Goal: Transaction & Acquisition: Purchase product/service

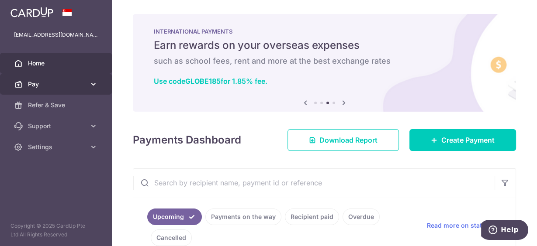
click at [44, 80] on span "Pay" at bounding box center [57, 84] width 58 height 9
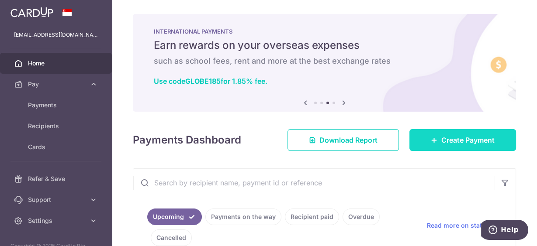
click at [457, 142] on span "Create Payment" at bounding box center [467, 140] width 53 height 10
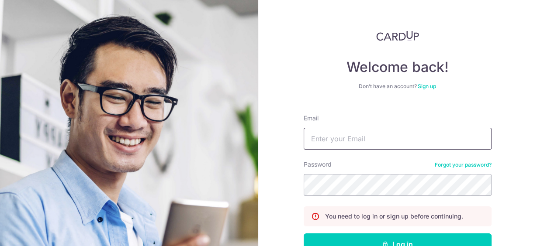
type input "pcheung1668@gmail.com"
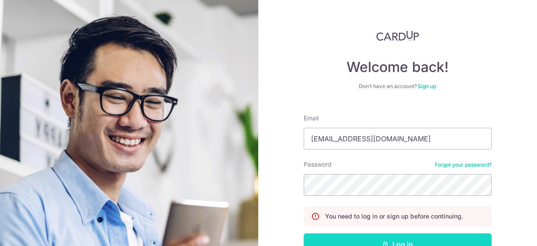
click at [379, 241] on button "Log in" at bounding box center [398, 245] width 188 height 22
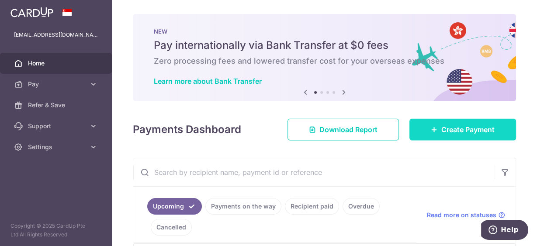
click at [436, 132] on link "Create Payment" at bounding box center [462, 130] width 107 height 22
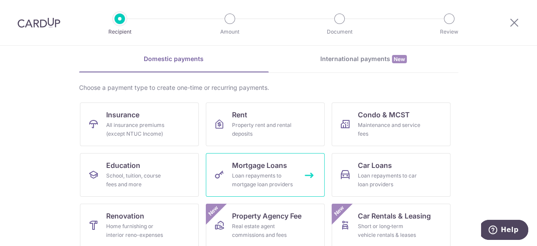
scroll to position [70, 0]
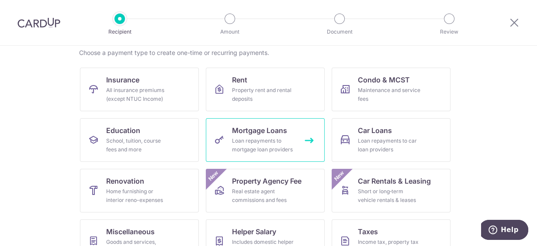
click at [257, 144] on div "Loan repayments to mortgage loan providers" at bounding box center [263, 145] width 63 height 17
click at [258, 146] on div "Loan repayments to mortgage loan providers" at bounding box center [263, 145] width 63 height 17
click at [304, 141] on link "Mortgage Loans Loan repayments to mortgage loan providers" at bounding box center [265, 140] width 119 height 44
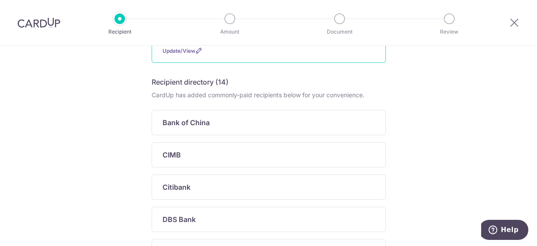
scroll to position [70, 0]
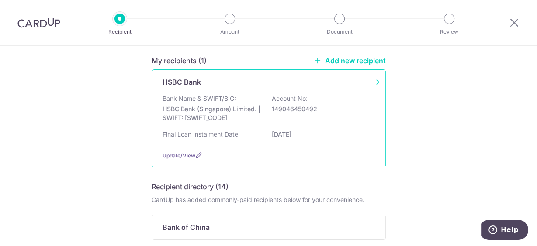
click at [371, 80] on div "HSBC Bank Bank Name & SWIFT/BIC: HSBC Bank (Singapore) Limited. | SWIFT: [SWIFT…" at bounding box center [269, 118] width 234 height 98
click at [372, 79] on div "HSBC Bank Bank Name & SWIFT/BIC: HSBC Bank (Singapore) Limited. | SWIFT: [SWIFT…" at bounding box center [269, 118] width 234 height 98
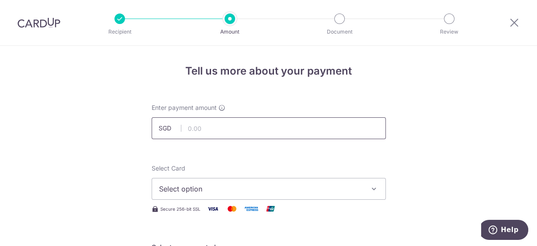
click at [189, 128] on input "text" at bounding box center [269, 129] width 234 height 22
type input "5,500.00"
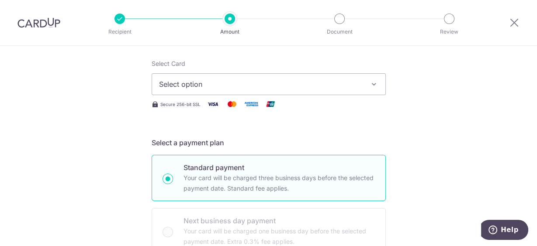
scroll to position [35, 0]
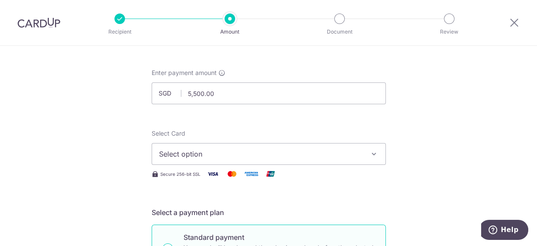
click at [211, 150] on span "Select option" at bounding box center [261, 154] width 204 height 10
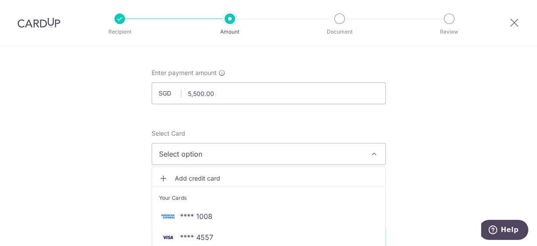
scroll to position [70, 0]
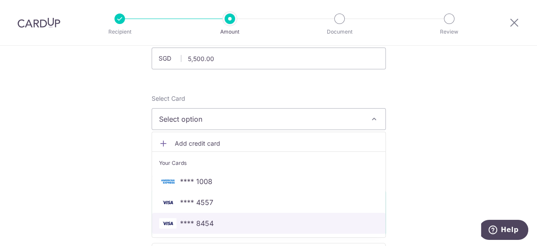
drag, startPoint x: 213, startPoint y: 220, endPoint x: 185, endPoint y: 219, distance: 28.4
click at [213, 220] on span "**** 8454" at bounding box center [268, 223] width 219 height 10
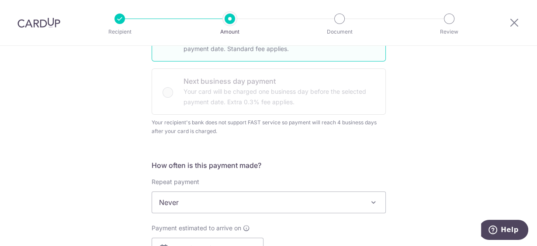
scroll to position [315, 0]
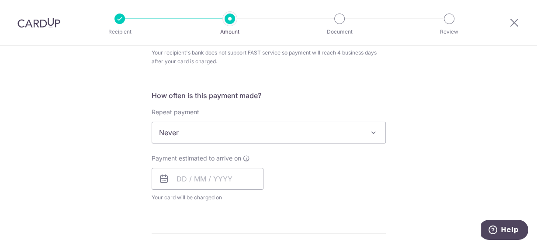
click at [198, 132] on span "Never" at bounding box center [268, 132] width 233 height 21
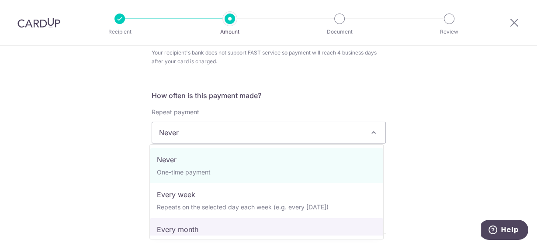
select select "3"
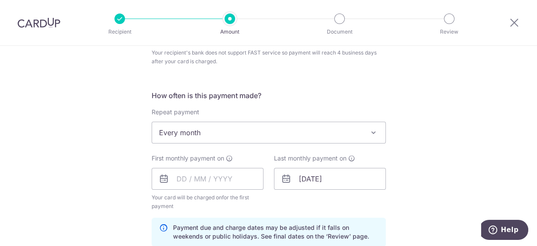
click at [127, 215] on div "Tell us more about your payment Enter payment amount SGD 5,500.00 5500.00 Selec…" at bounding box center [268, 159] width 537 height 856
click at [195, 179] on input "text" at bounding box center [208, 179] width 112 height 22
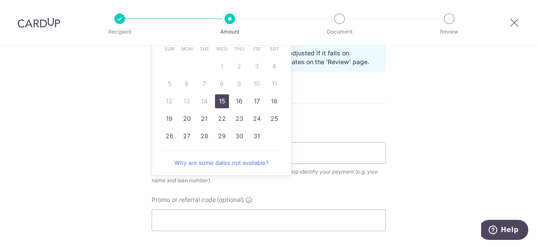
scroll to position [524, 0]
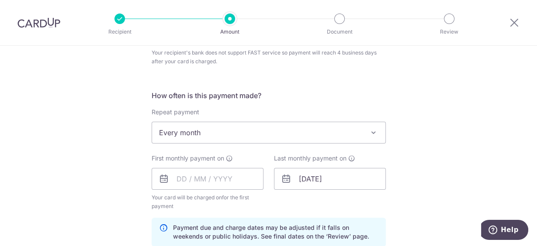
scroll to position [350, 0]
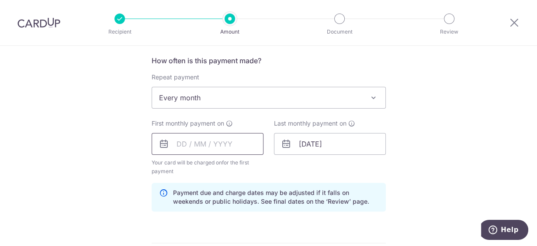
click at [194, 147] on input "text" at bounding box center [208, 144] width 112 height 22
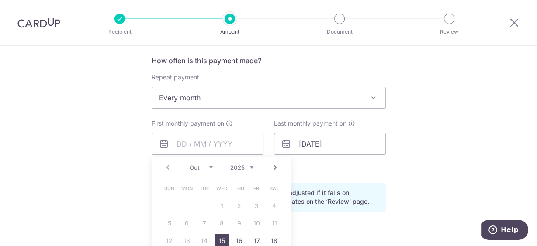
click at [111, 168] on div "Tell us more about your payment Enter payment amount SGD 5,500.00 5500.00 Selec…" at bounding box center [268, 124] width 537 height 856
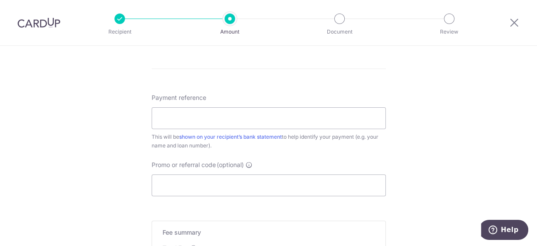
scroll to position [454, 0]
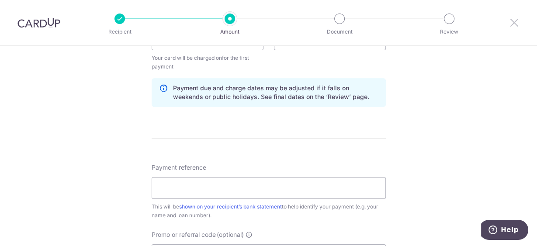
drag, startPoint x: 516, startPoint y: 21, endPoint x: 442, endPoint y: 3, distance: 76.6
click at [516, 22] on icon at bounding box center [514, 22] width 10 height 11
